Goal: Task Accomplishment & Management: Complete application form

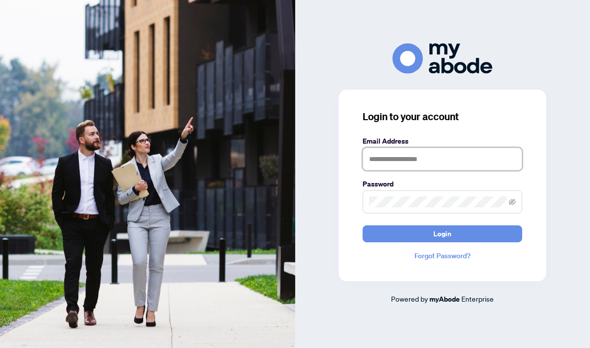
type input "**********"
click at [443, 234] on button "Login" at bounding box center [443, 234] width 160 height 17
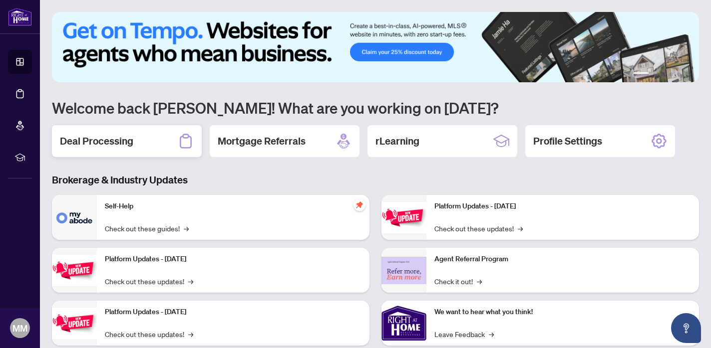
click at [112, 134] on h2 "Deal Processing" at bounding box center [96, 141] width 73 height 14
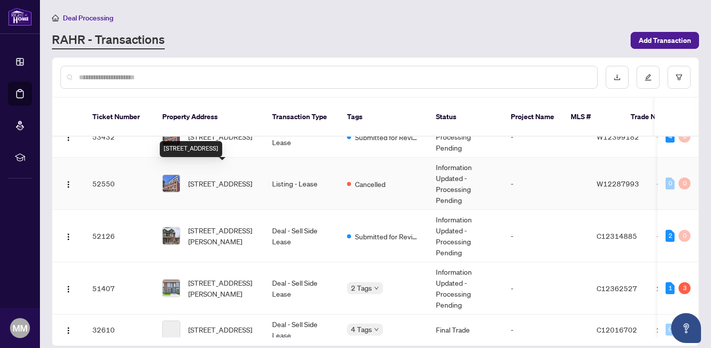
scroll to position [21, 0]
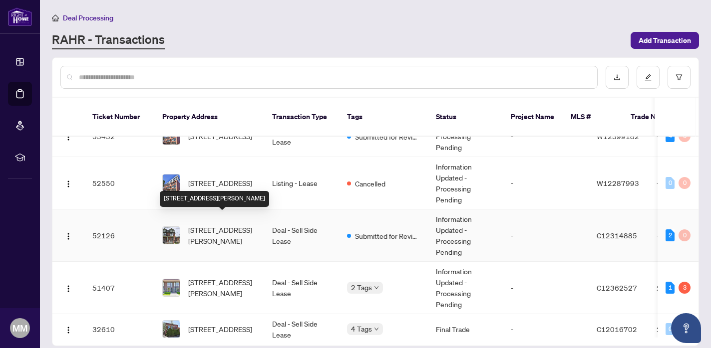
click at [248, 225] on span "119 Manning Ave, Toronto, Ontario M6J 2K6, Canada" at bounding box center [222, 236] width 68 height 22
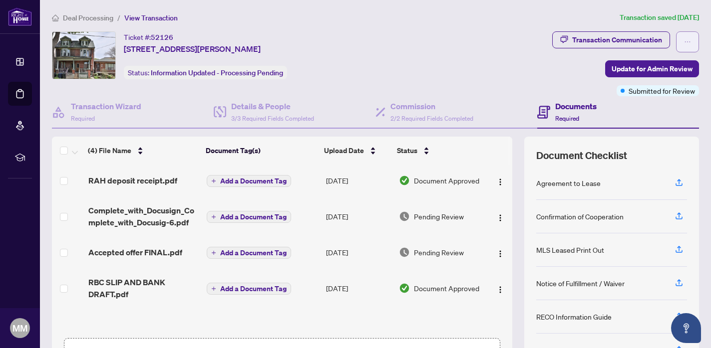
click at [590, 40] on button "button" at bounding box center [687, 41] width 23 height 21
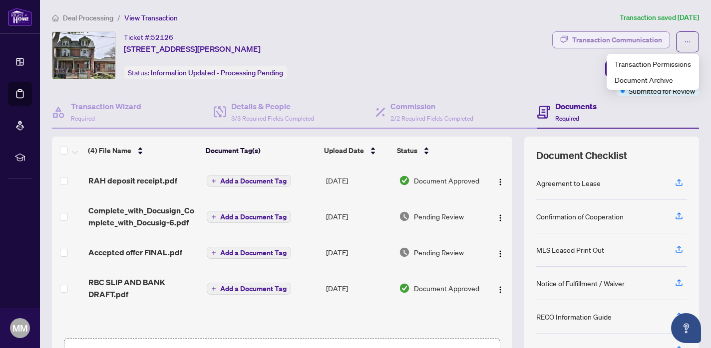
click at [590, 46] on div "Transaction Communication" at bounding box center [617, 40] width 90 height 16
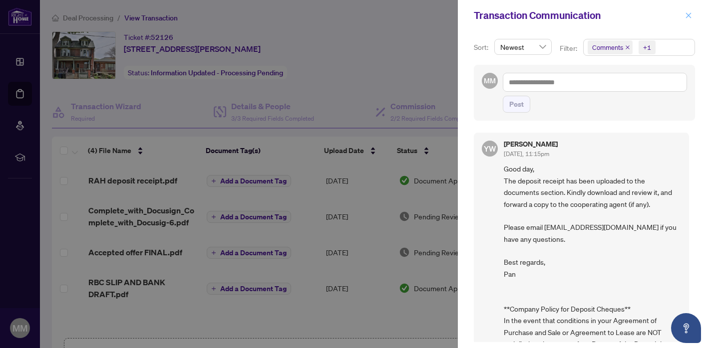
click at [590, 14] on icon "close" at bounding box center [688, 14] width 5 height 5
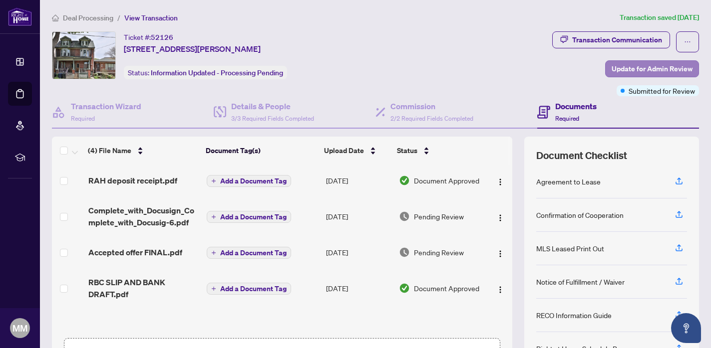
click at [590, 68] on span "Update for Admin Review" at bounding box center [651, 69] width 81 height 16
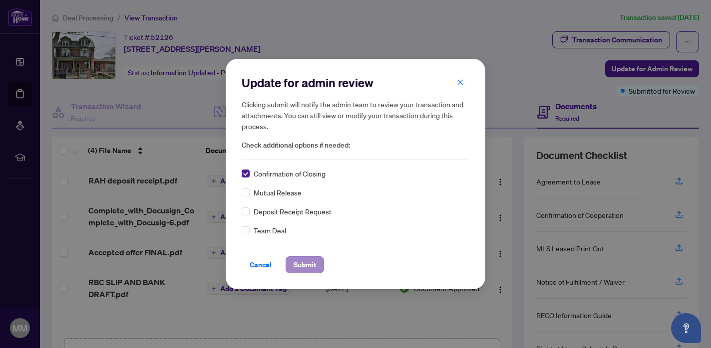
click at [313, 262] on span "Submit" at bounding box center [304, 265] width 22 height 16
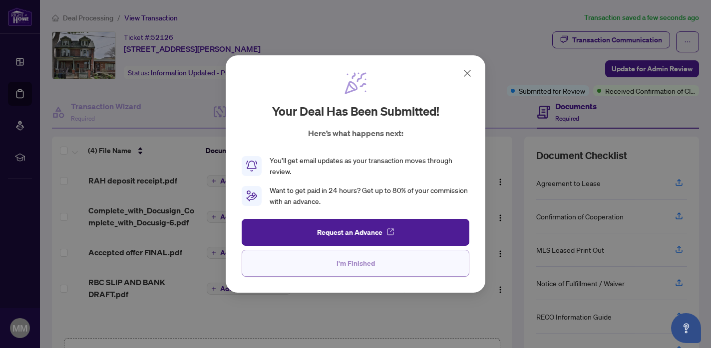
click at [330, 264] on button "I'm Finished" at bounding box center [356, 263] width 228 height 27
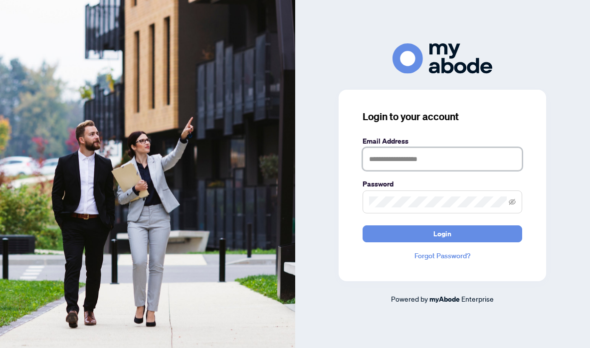
type input "**********"
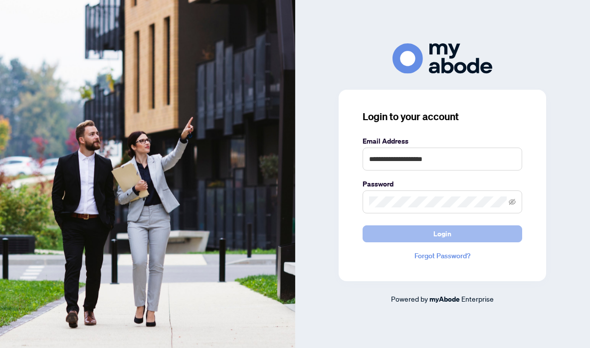
click at [396, 229] on button "Login" at bounding box center [443, 234] width 160 height 17
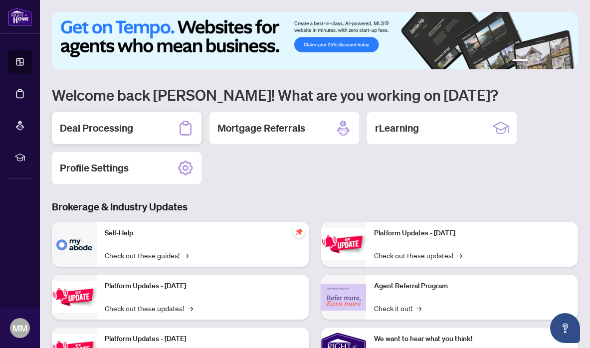
click at [100, 123] on h2 "Deal Processing" at bounding box center [96, 128] width 73 height 14
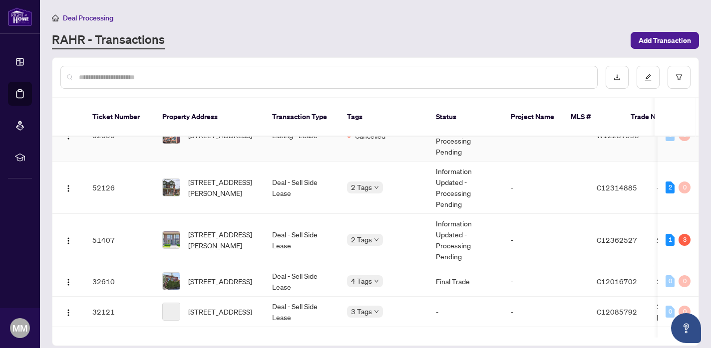
scroll to position [73, 0]
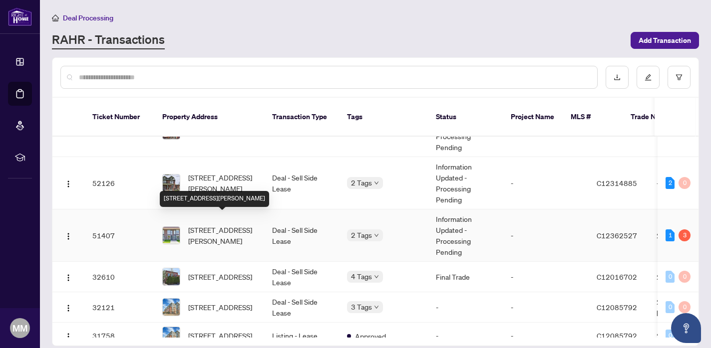
click at [240, 226] on span "[STREET_ADDRESS][PERSON_NAME]" at bounding box center [222, 236] width 68 height 22
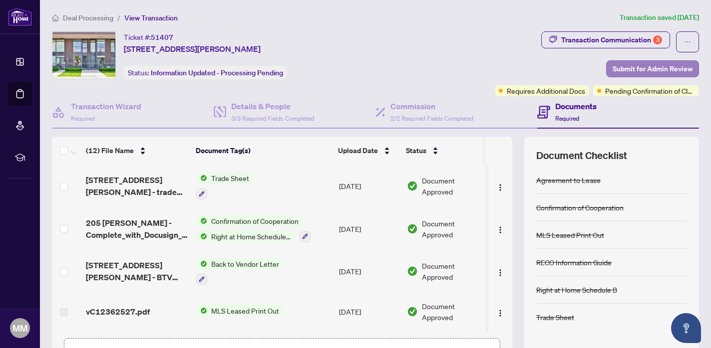
click at [590, 70] on span "Submit for Admin Review" at bounding box center [652, 69] width 80 height 16
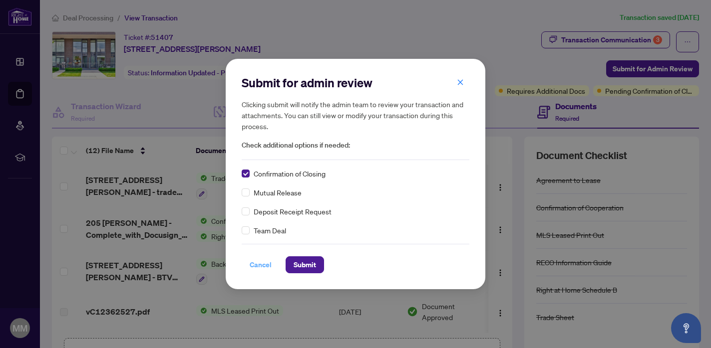
click at [262, 263] on span "Cancel" at bounding box center [260, 265] width 22 height 16
